Goal: Task Accomplishment & Management: Manage account settings

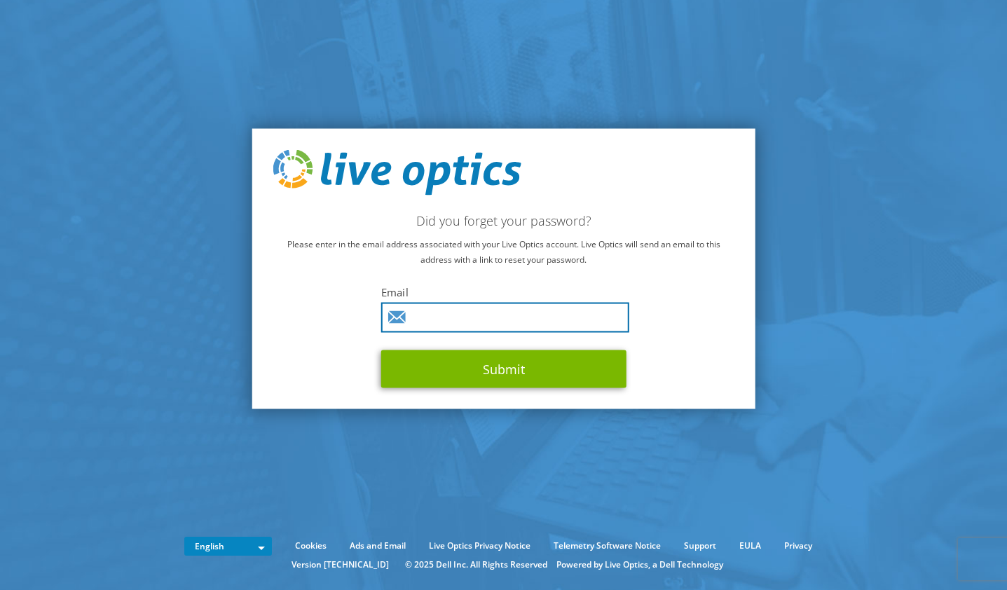
click at [451, 308] on input "text" at bounding box center [505, 318] width 248 height 30
paste input "liveoptics@readexresearch.com"
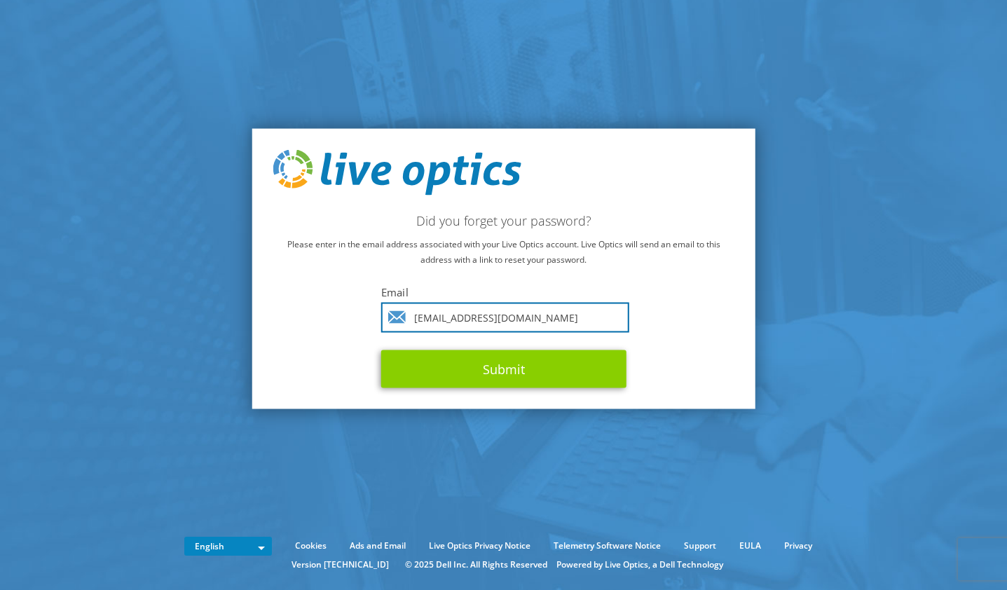
type input "liveoptics@readexresearch.com"
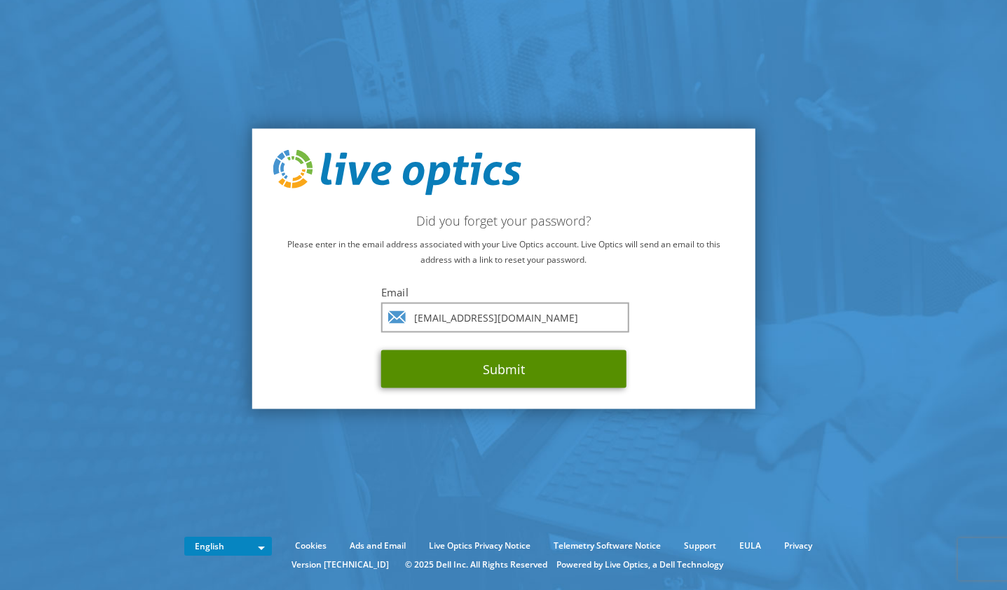
click at [431, 355] on button "Submit" at bounding box center [503, 369] width 245 height 38
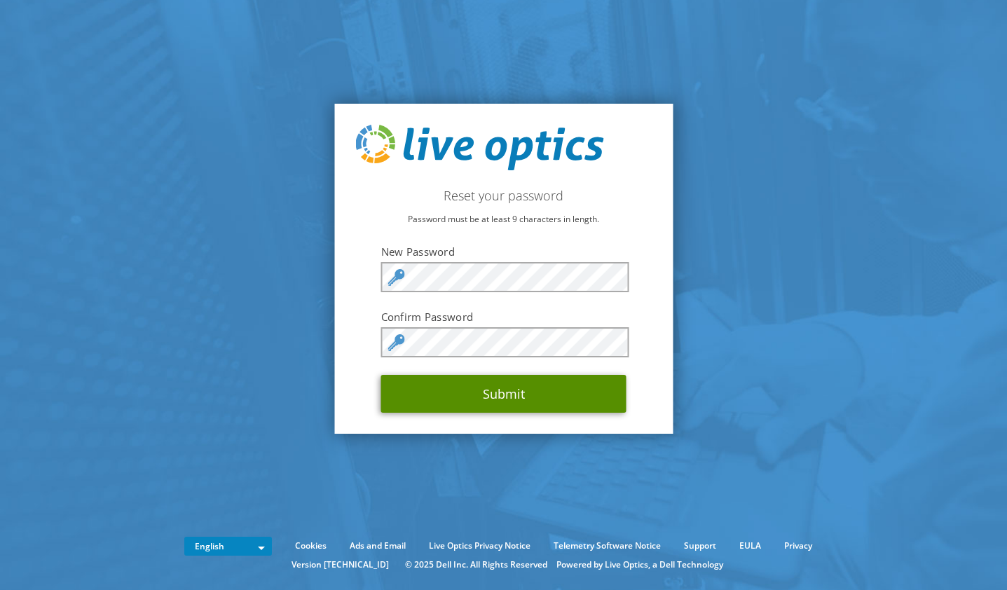
click at [444, 390] on button "Submit" at bounding box center [503, 394] width 245 height 38
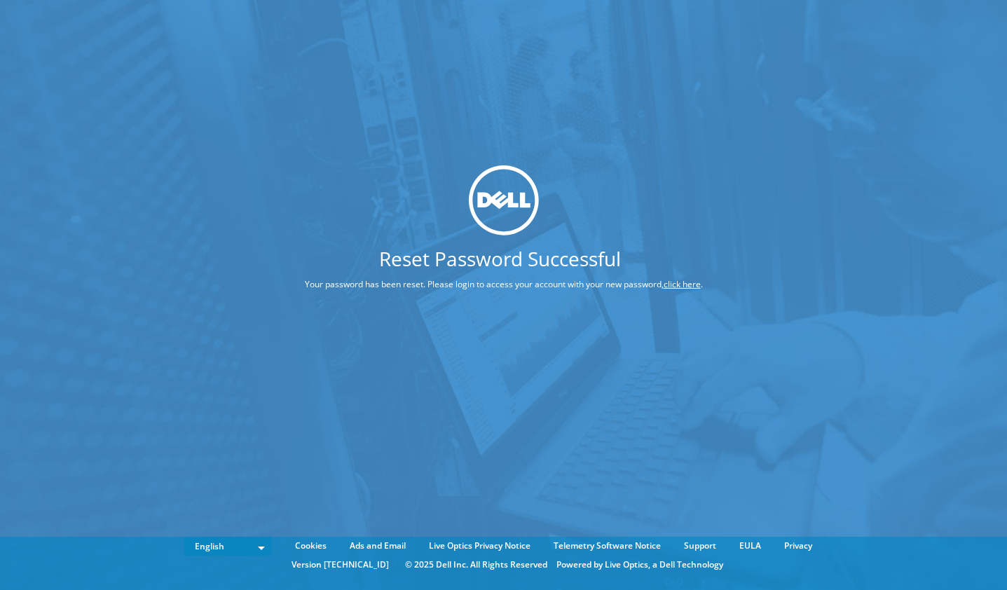
click at [664, 289] on link "click here" at bounding box center [682, 283] width 37 height 12
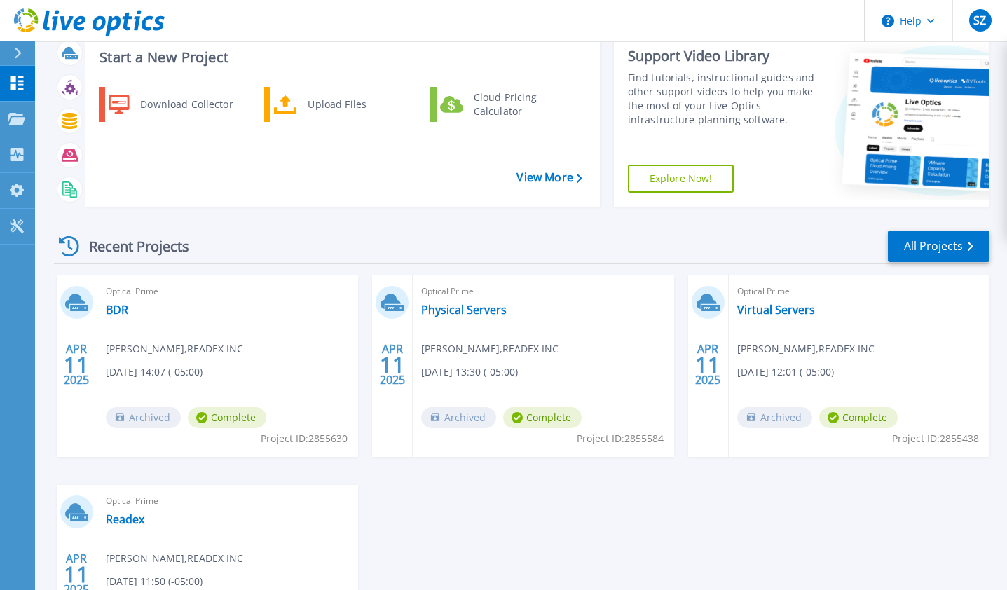
scroll to position [35, 0]
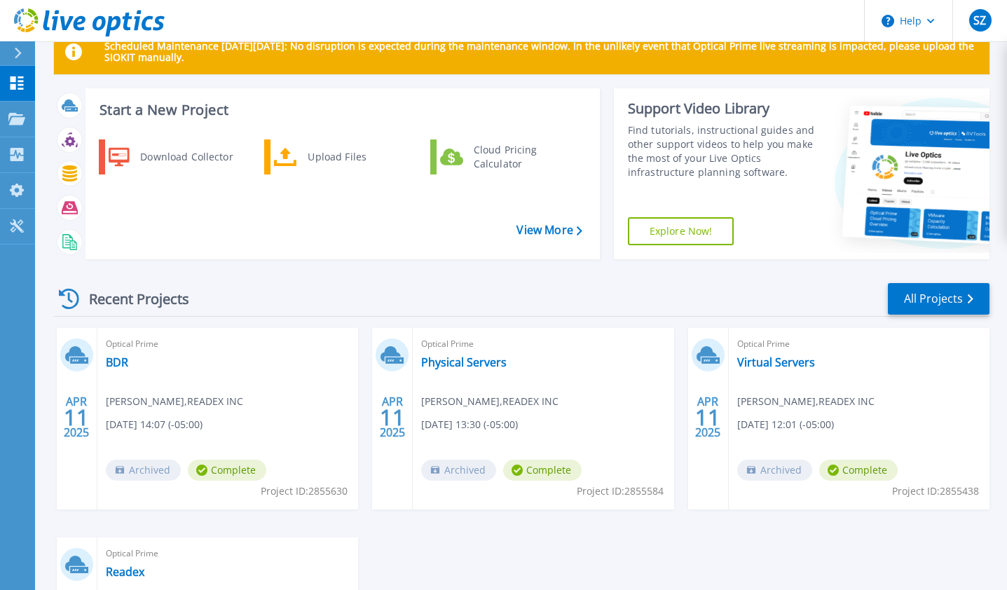
click at [202, 397] on span "Scott Zoya , READEX INC" at bounding box center [174, 401] width 137 height 15
click at [120, 364] on link "BDR" at bounding box center [117, 362] width 22 height 14
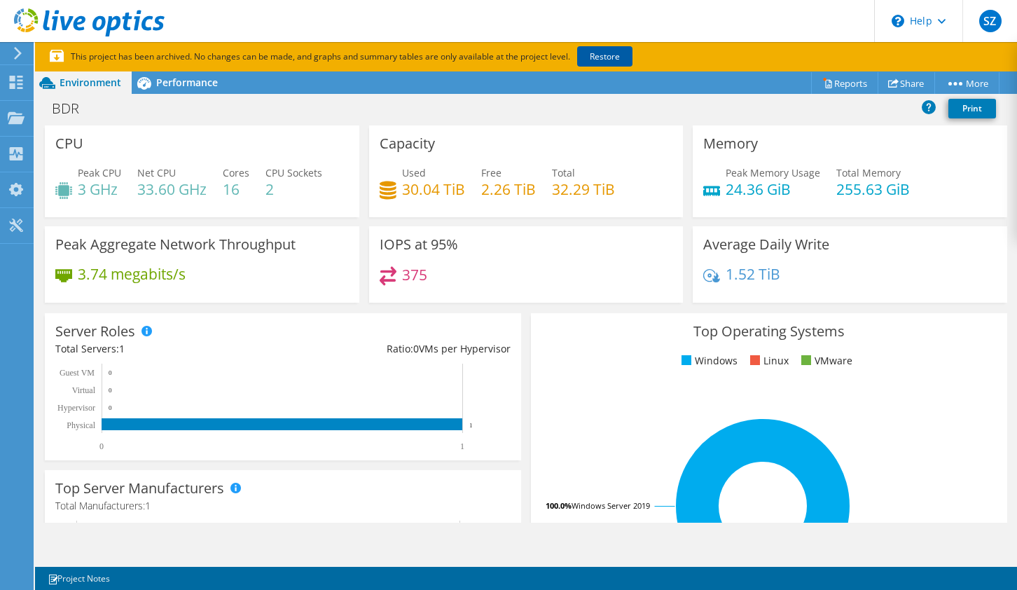
click at [603, 50] on link "Restore" at bounding box center [604, 56] width 55 height 20
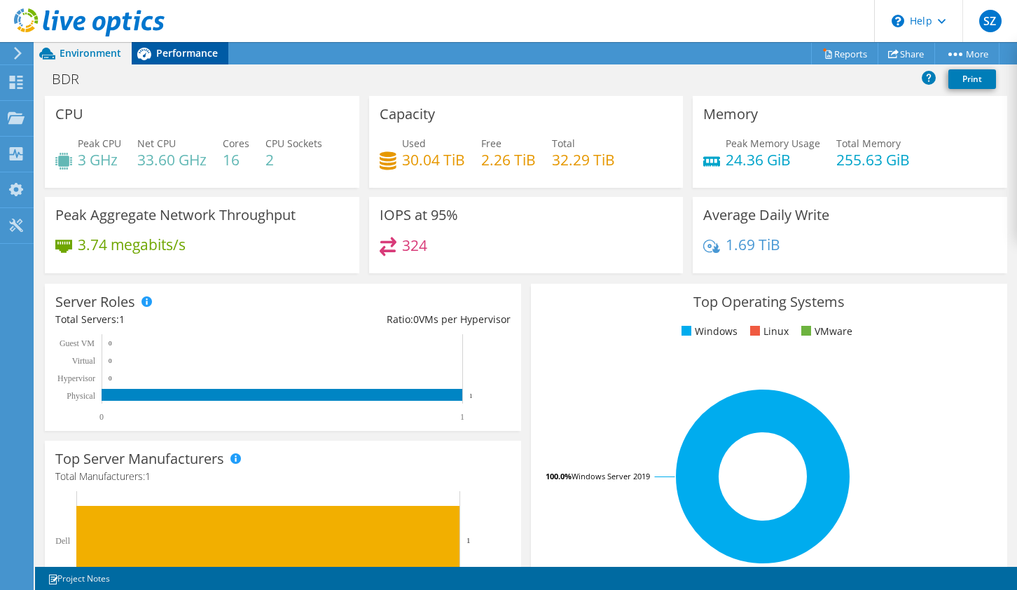
click at [194, 48] on span "Performance" at bounding box center [187, 52] width 62 height 13
